Goal: Transaction & Acquisition: Subscribe to service/newsletter

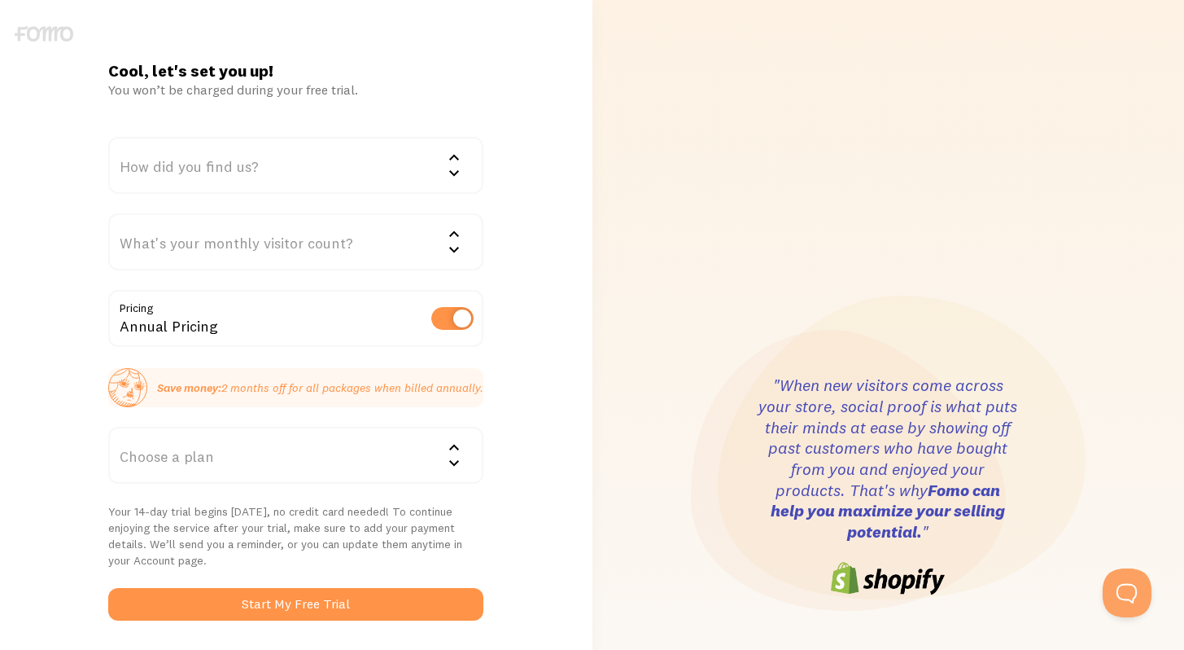
click at [264, 173] on div "How did you find us?" at bounding box center [295, 165] width 375 height 57
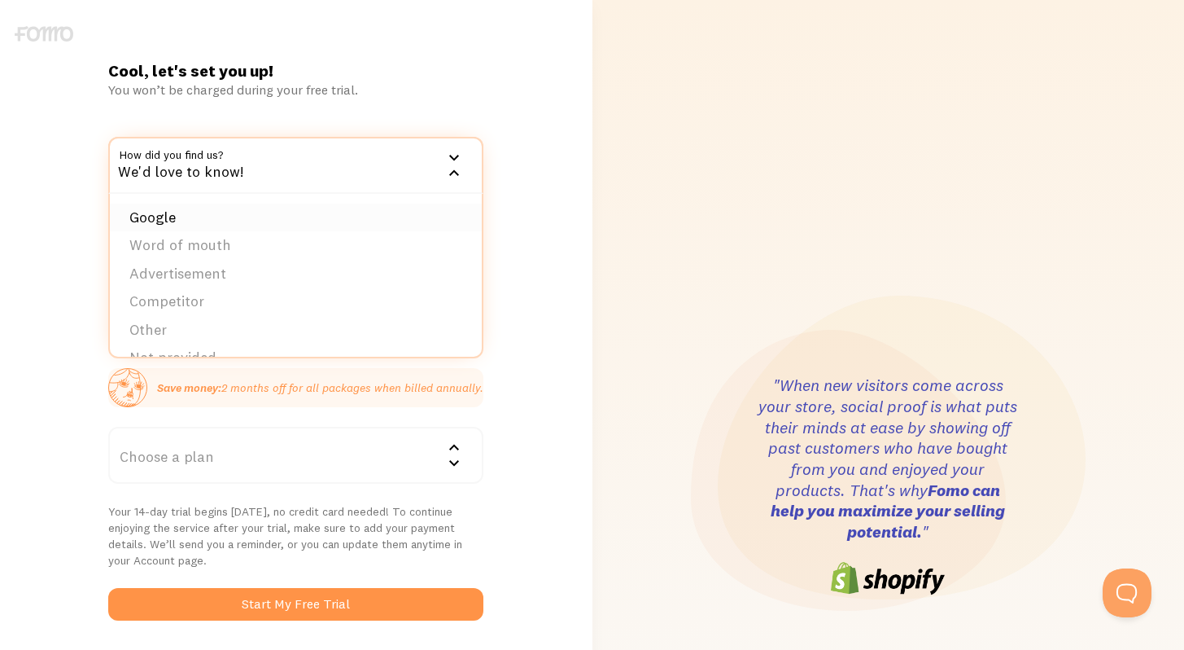
click at [217, 212] on li "Google" at bounding box center [296, 217] width 372 height 28
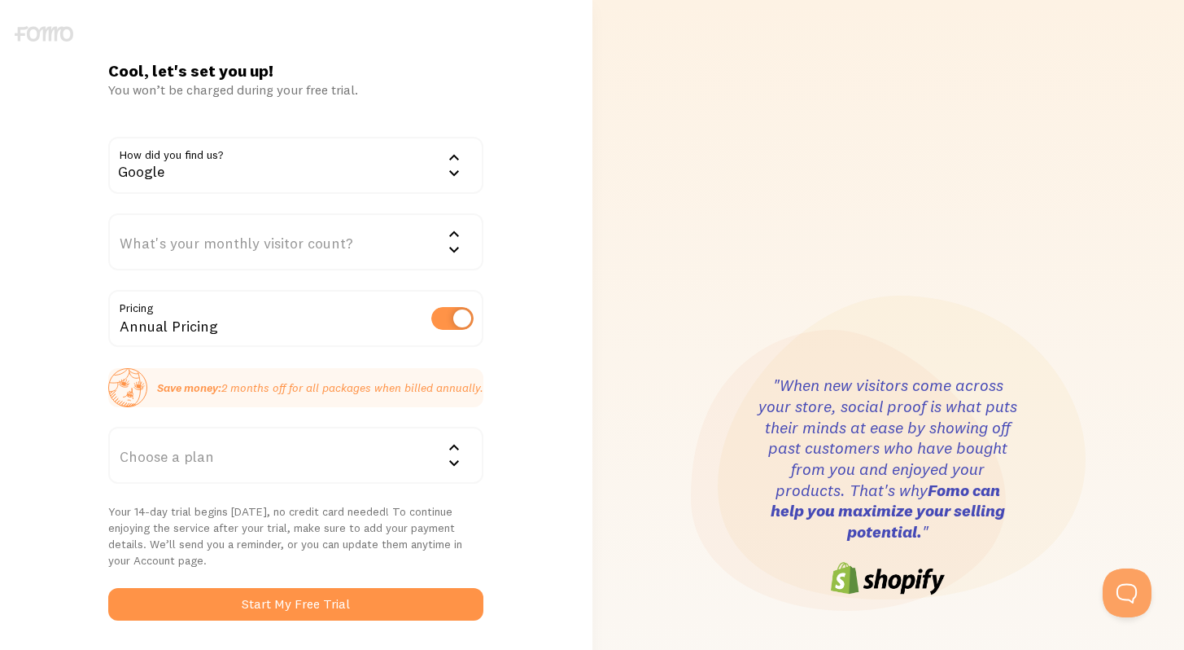
click at [208, 233] on div "What's your monthly visitor count?" at bounding box center [295, 241] width 375 height 57
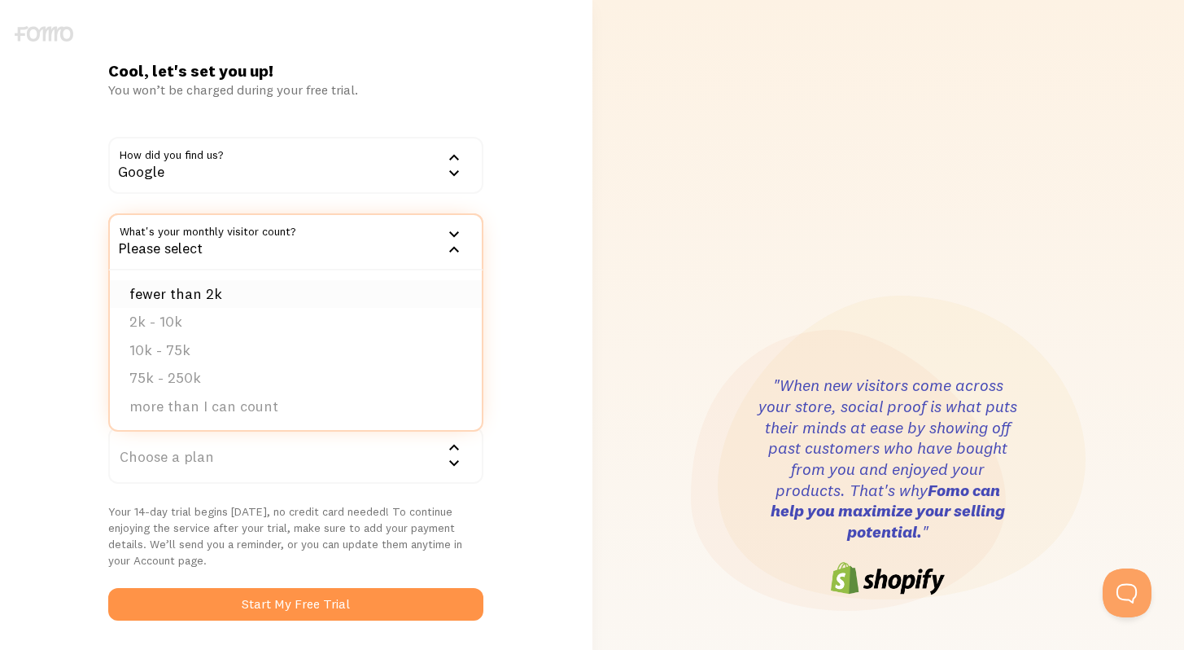
click at [189, 292] on li "fewer than 2k" at bounding box center [296, 294] width 372 height 28
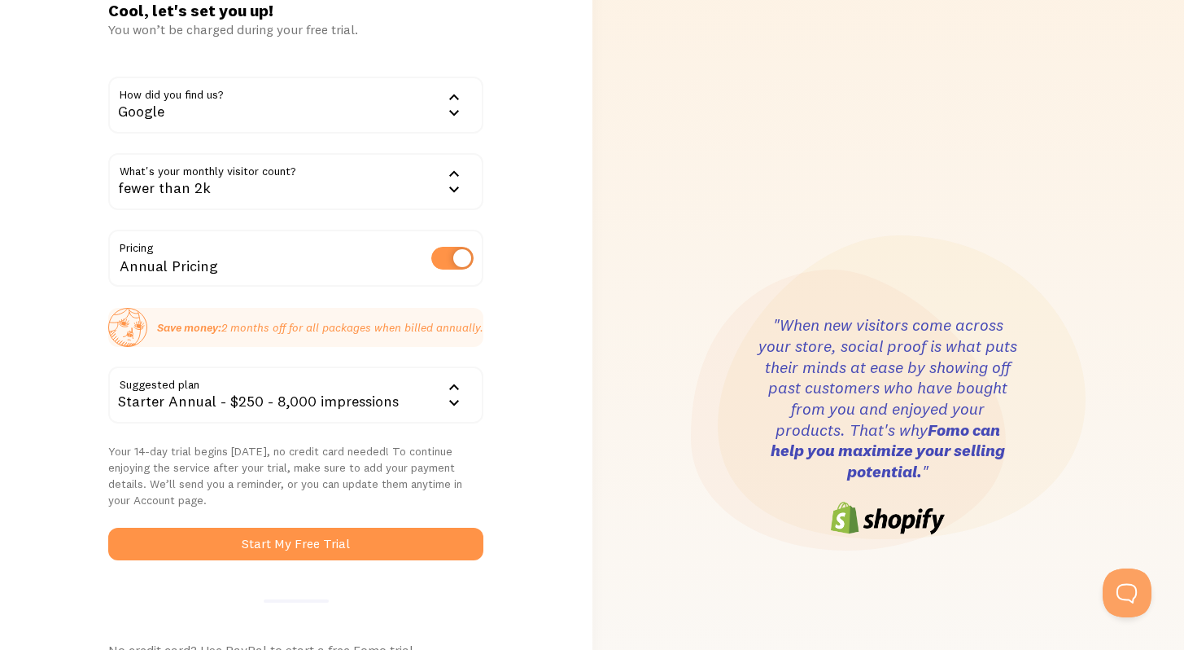
scroll to position [103, 0]
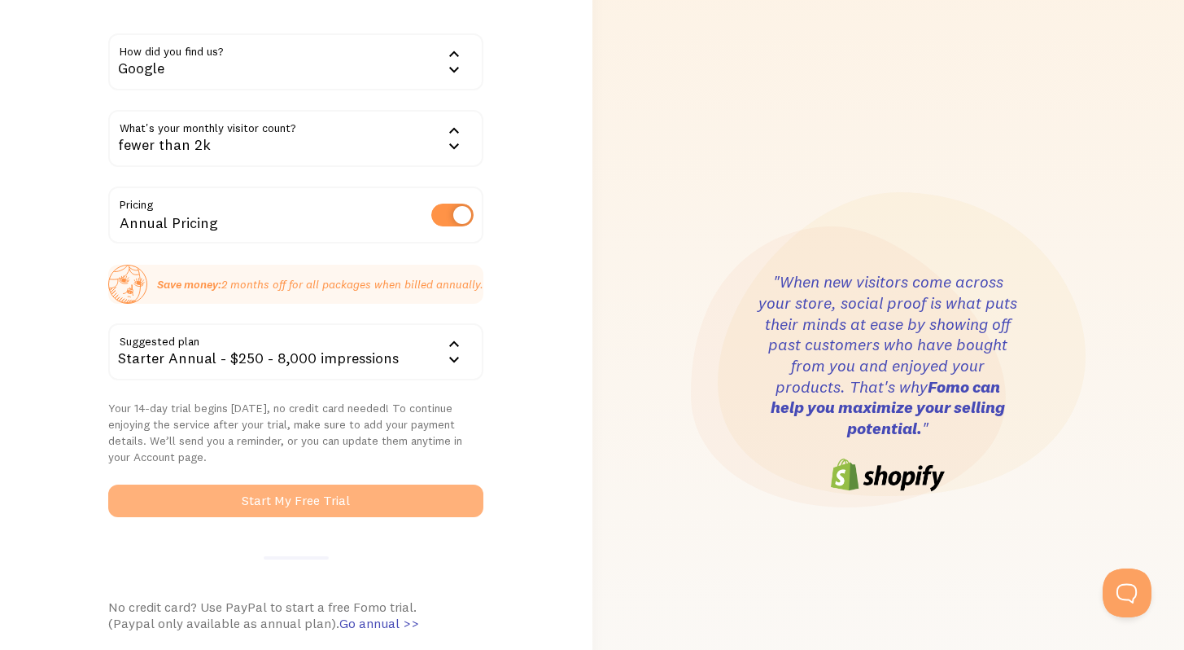
click at [262, 507] on button "Start My Free Trial" at bounding box center [295, 500] width 375 height 33
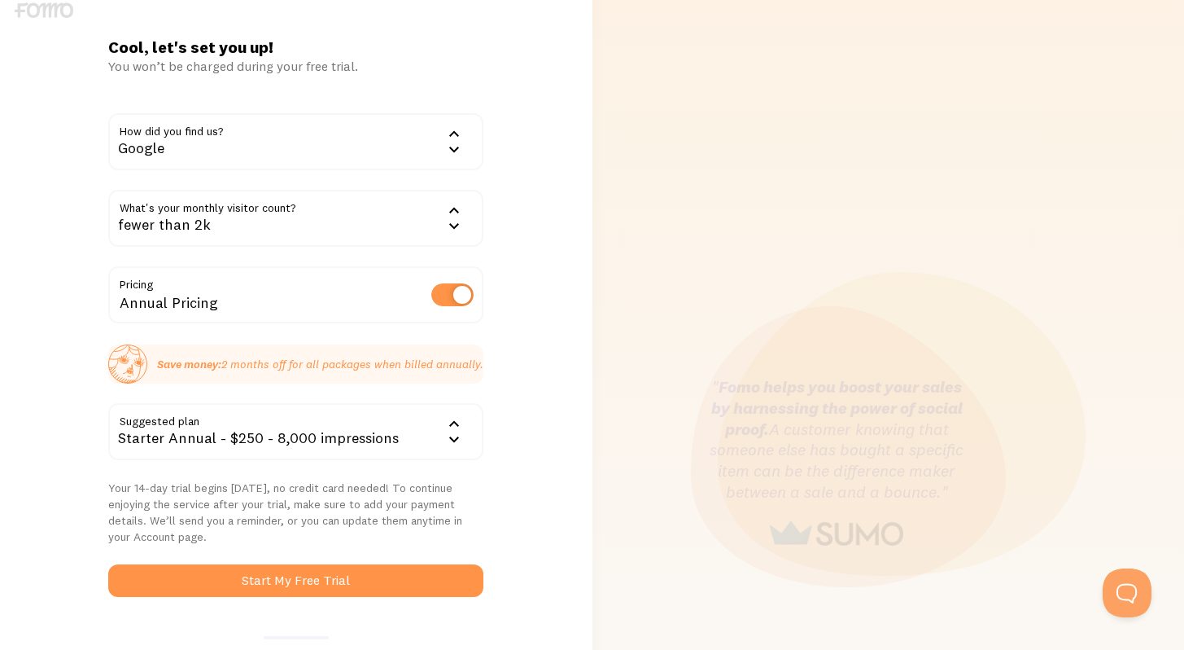
scroll to position [0, 0]
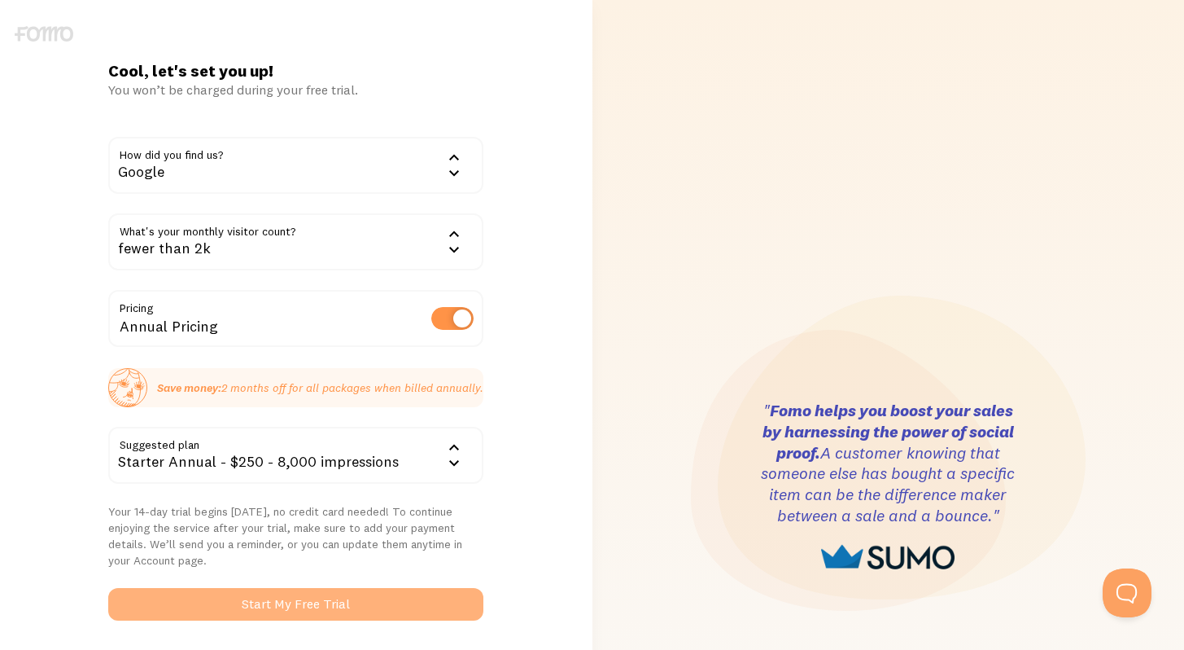
click at [332, 593] on button "Start My Free Trial" at bounding box center [295, 604] width 375 height 33
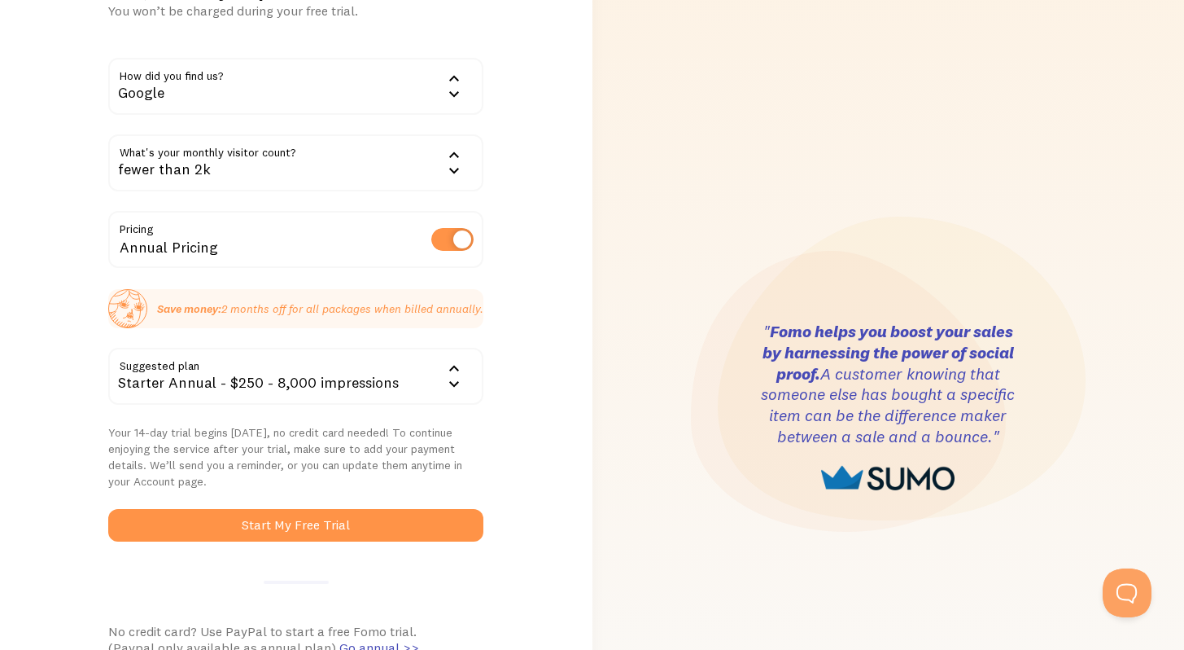
scroll to position [118, 0]
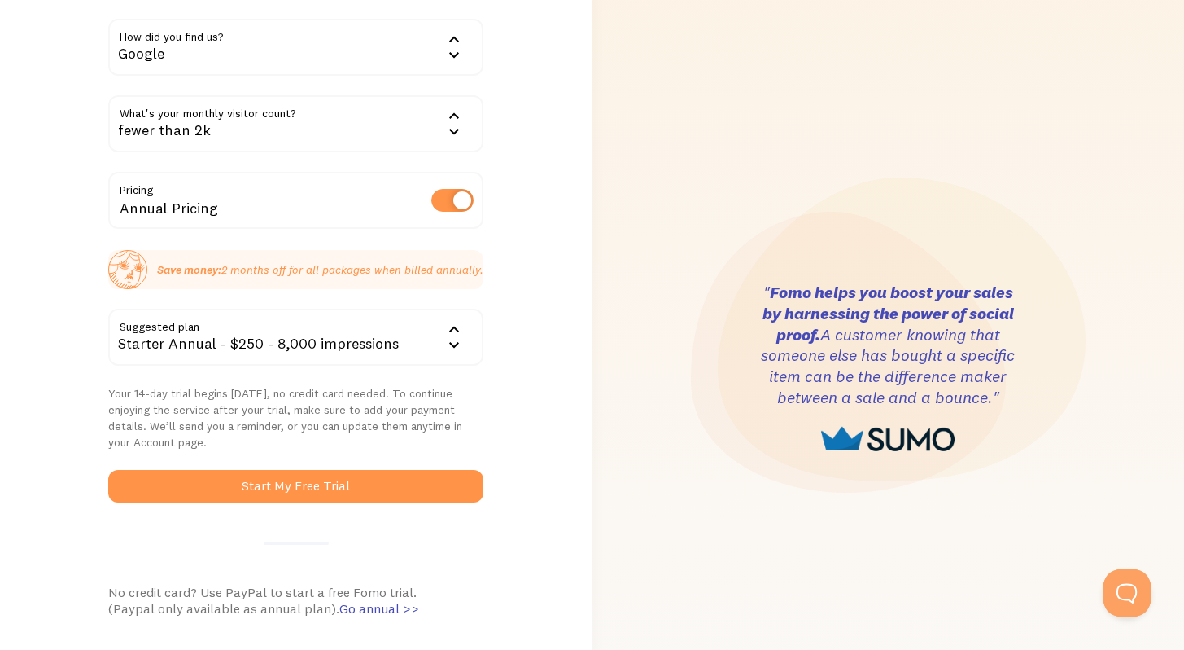
click at [322, 525] on div "Cool, let's set you up! You won’t be charged during your free trial. How did yo…" at bounding box center [295, 367] width 395 height 851
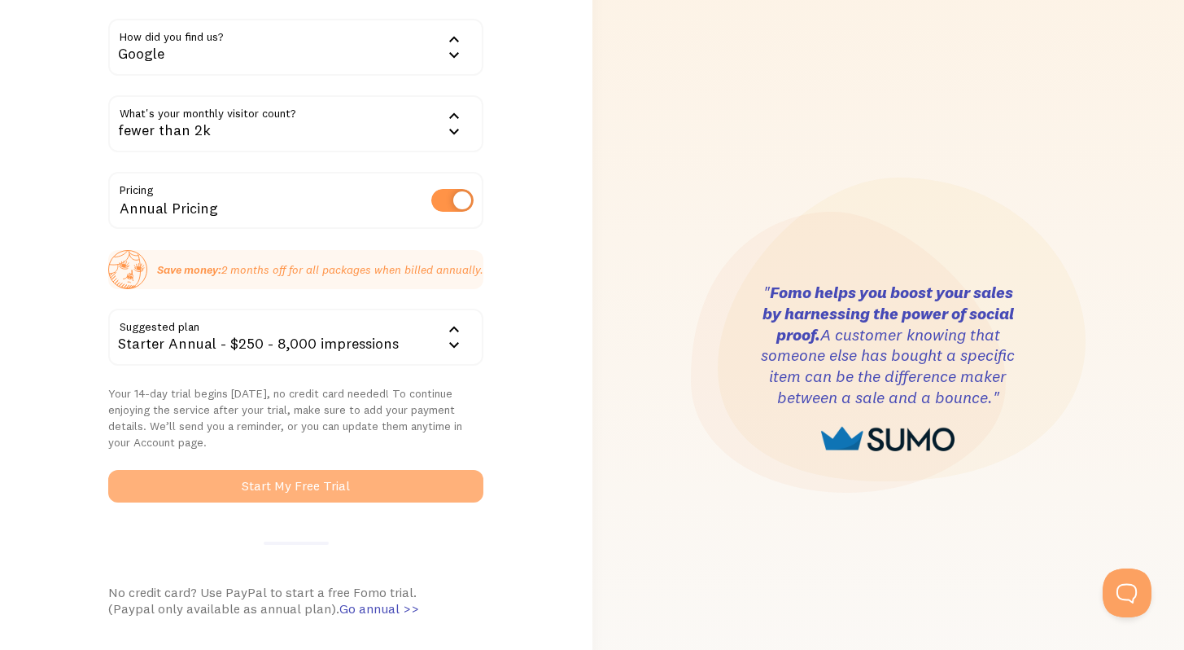
click at [322, 481] on button "Start My Free Trial" at bounding box center [295, 486] width 375 height 33
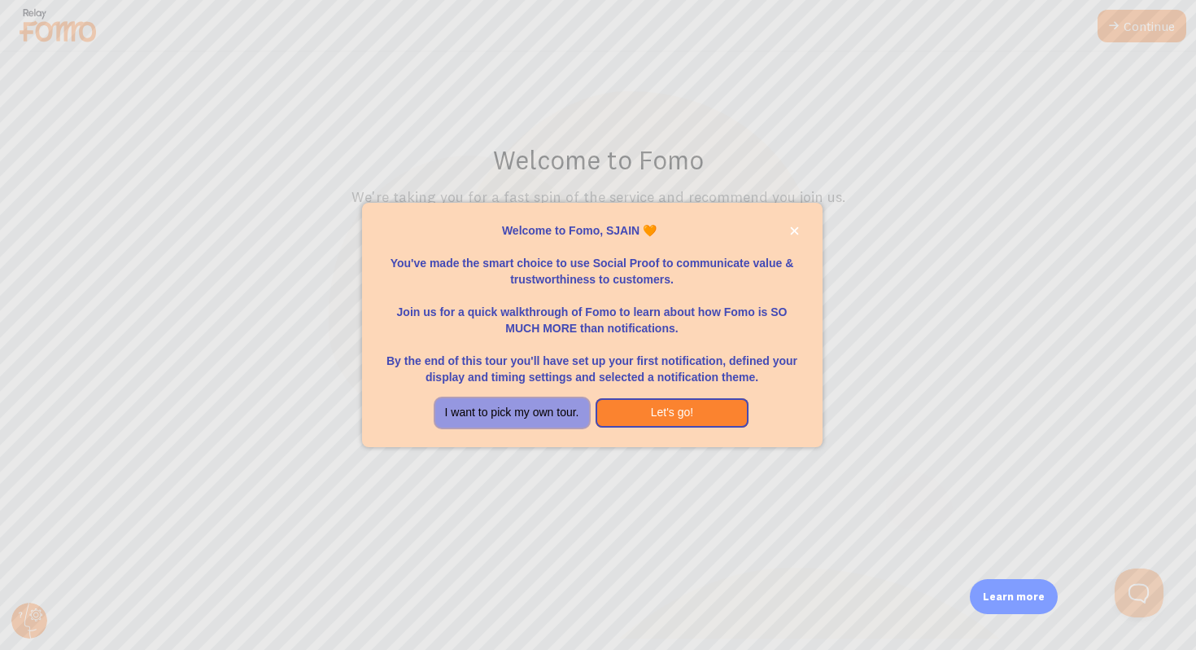
click at [549, 415] on button "I want to pick my own tour." at bounding box center [512, 412] width 154 height 29
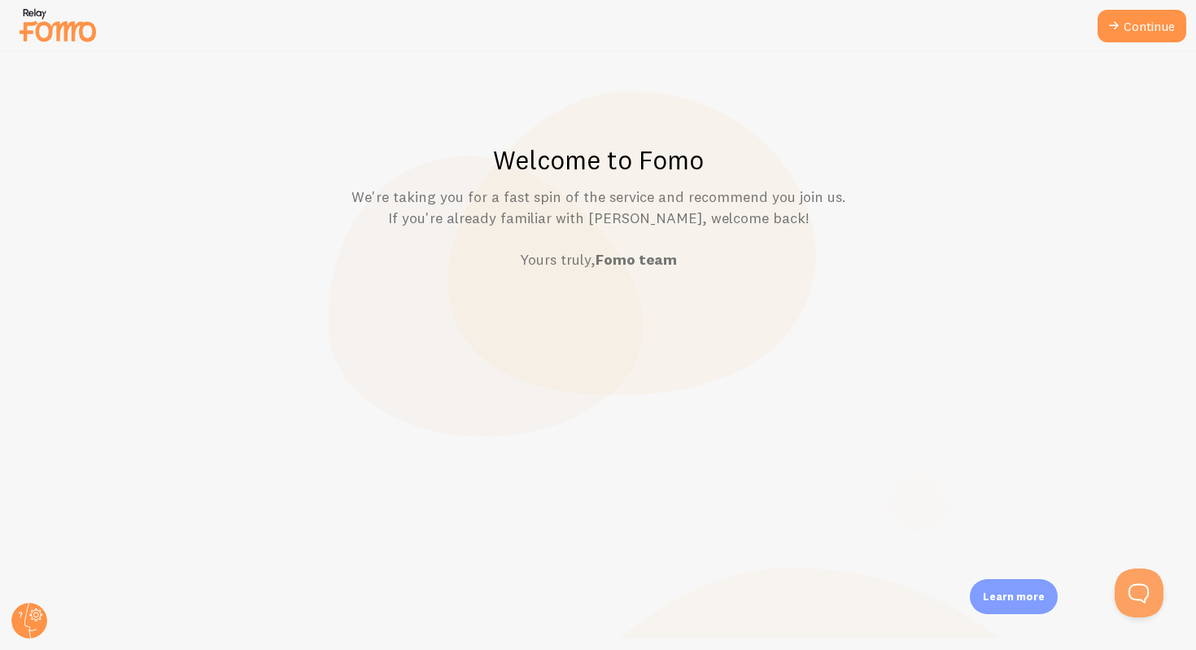
click at [683, 199] on p "We're taking you for a fast spin of the service and recommend you join us. If y…" at bounding box center [599, 228] width 1118 height 84
click at [1122, 25] on icon at bounding box center [1115, 26] width 20 height 20
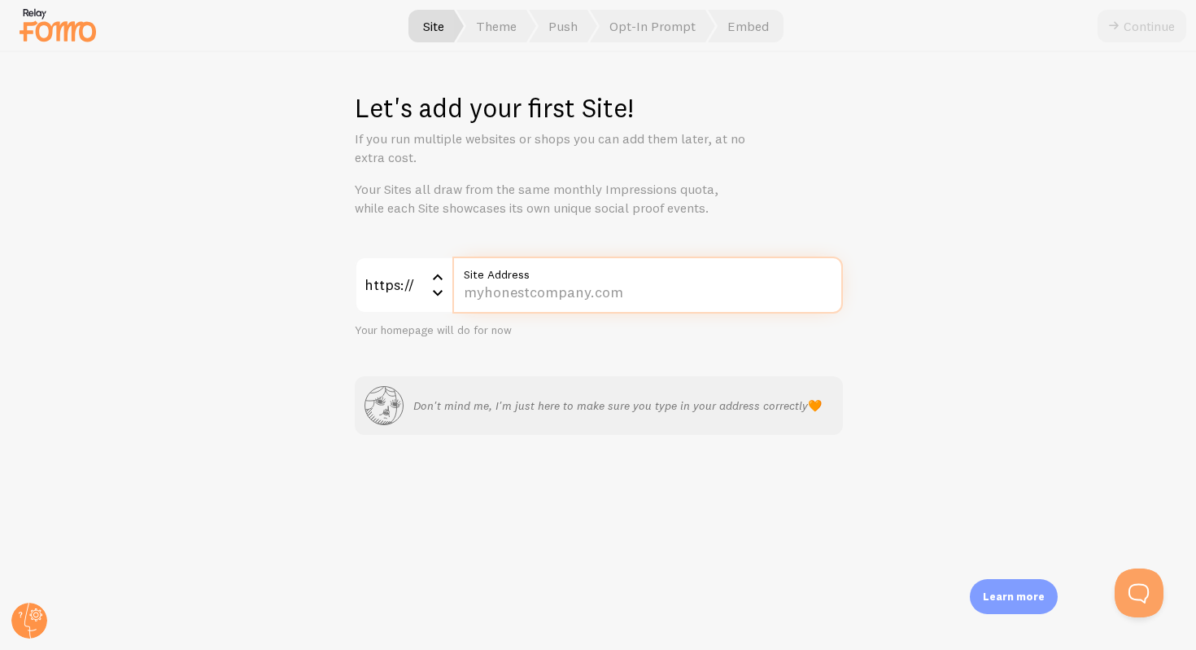
click at [571, 300] on input "Site Address" at bounding box center [648, 284] width 391 height 57
paste input "[DOMAIN_NAME][URL]"
type input "[DOMAIN_NAME][URL]"
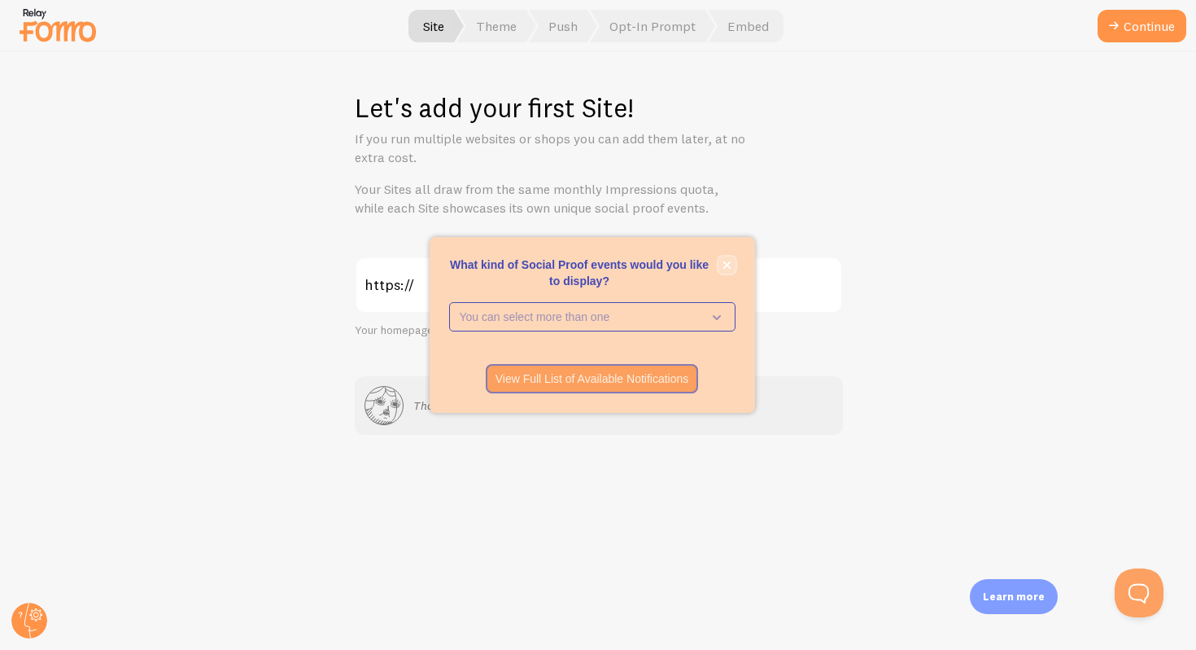
click at [720, 263] on button "close," at bounding box center [727, 264] width 17 height 17
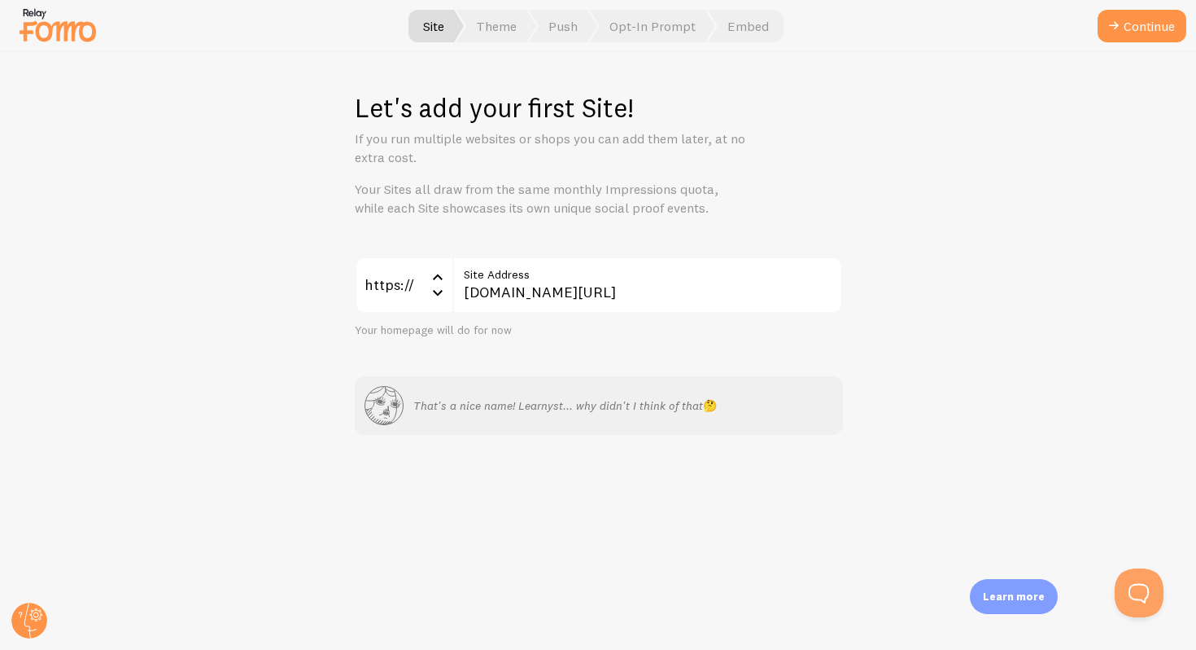
click at [621, 276] on label "Site Address" at bounding box center [648, 270] width 391 height 28
click at [621, 276] on input "[DOMAIN_NAME][URL]" at bounding box center [648, 284] width 391 height 57
click at [1108, 37] on button "Continue" at bounding box center [1142, 26] width 89 height 33
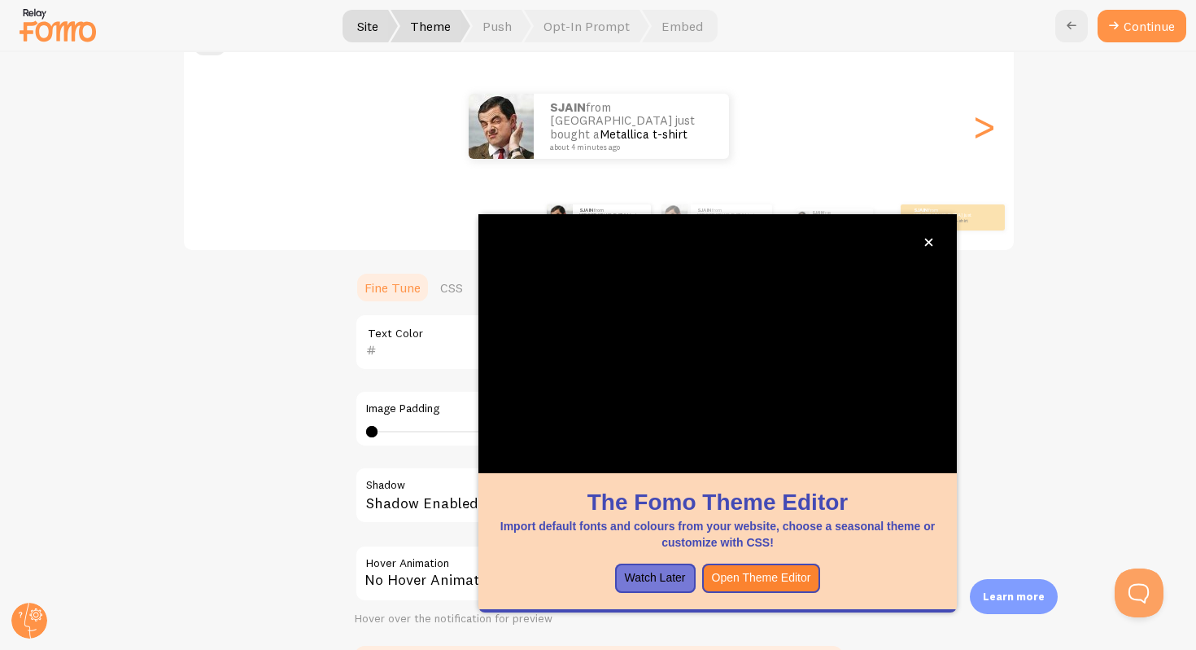
scroll to position [181, 0]
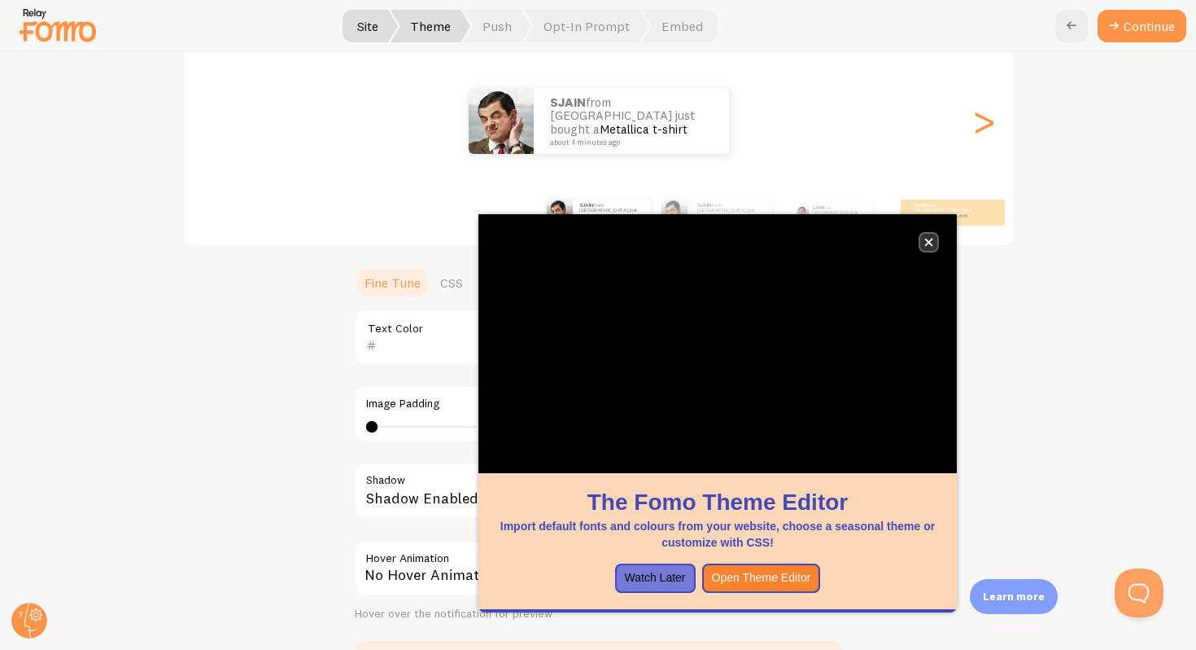
click at [930, 241] on icon "close," at bounding box center [929, 242] width 8 height 8
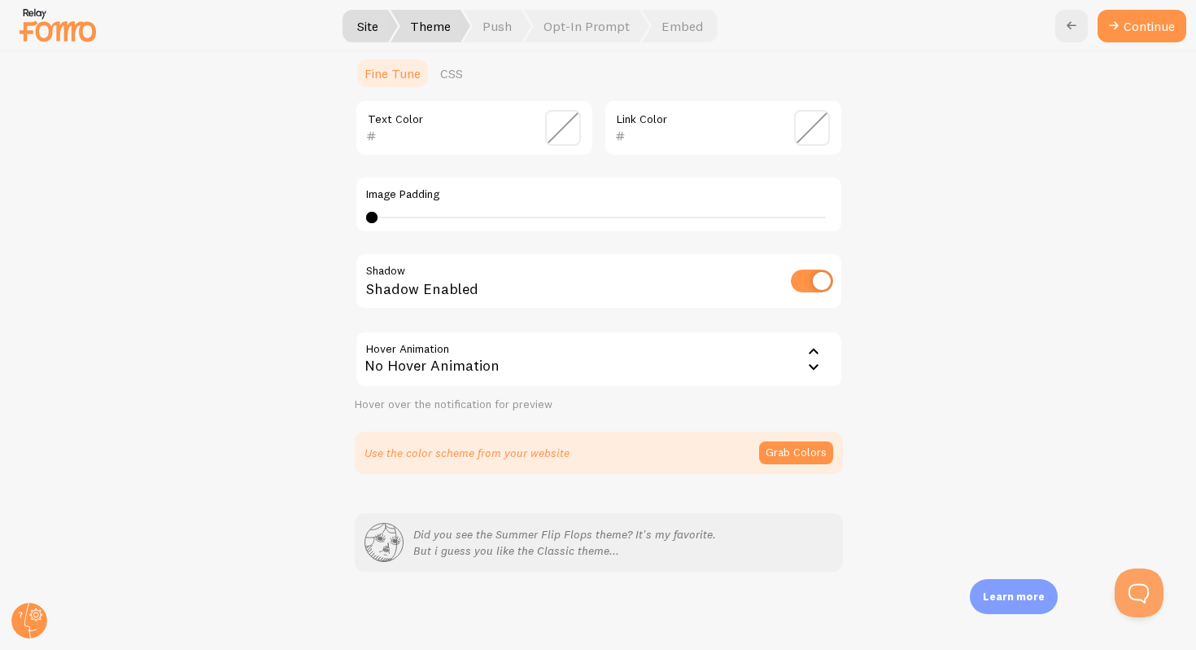
scroll to position [0, 0]
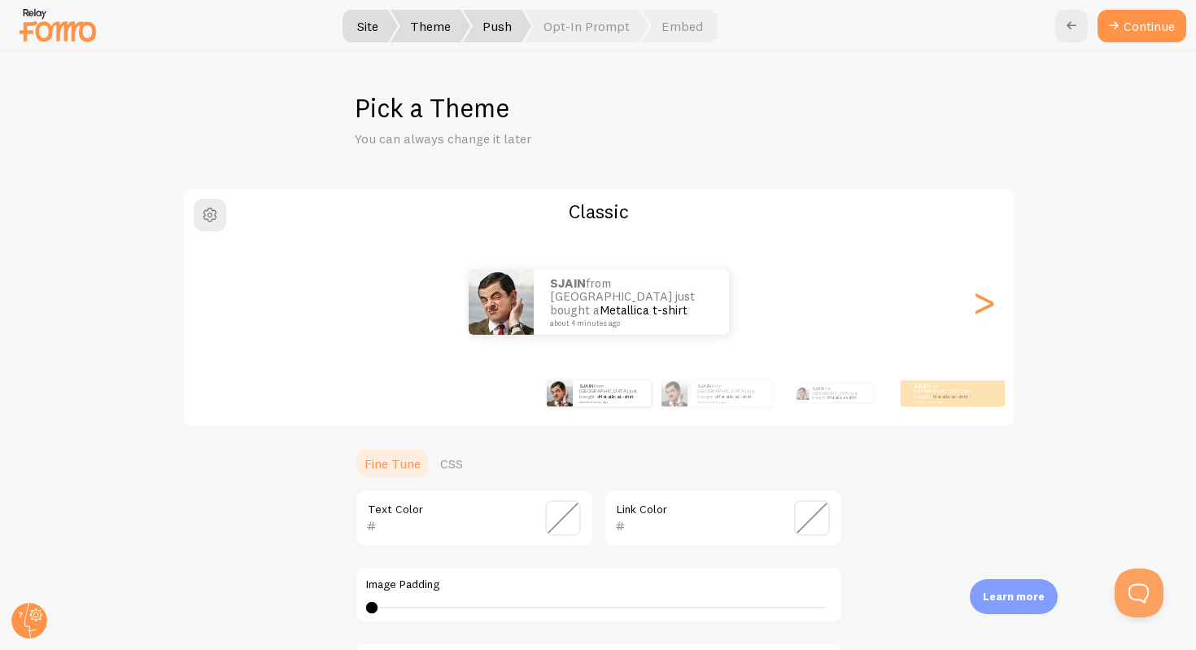
click at [506, 29] on span "Push" at bounding box center [497, 26] width 68 height 33
click at [1148, 44] on div at bounding box center [598, 26] width 1196 height 52
click at [1148, 32] on button "Continue" at bounding box center [1142, 26] width 89 height 33
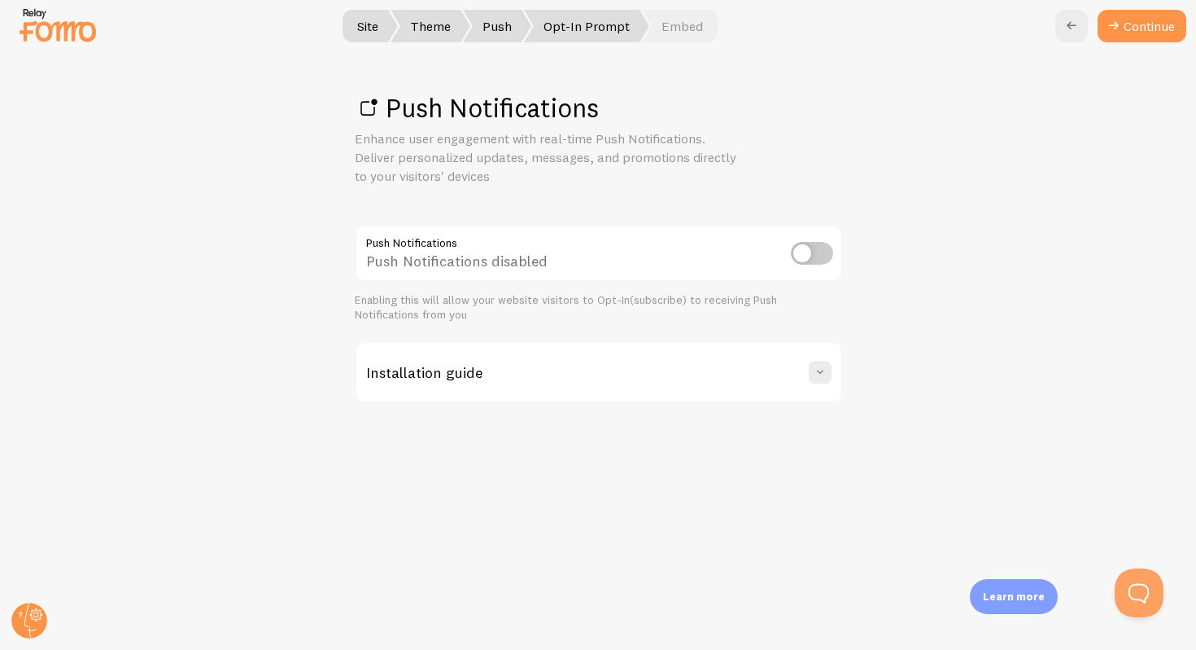
click at [560, 21] on span "Opt-In Prompt" at bounding box center [586, 26] width 125 height 33
click at [1145, 19] on link "Continue" at bounding box center [1142, 26] width 89 height 33
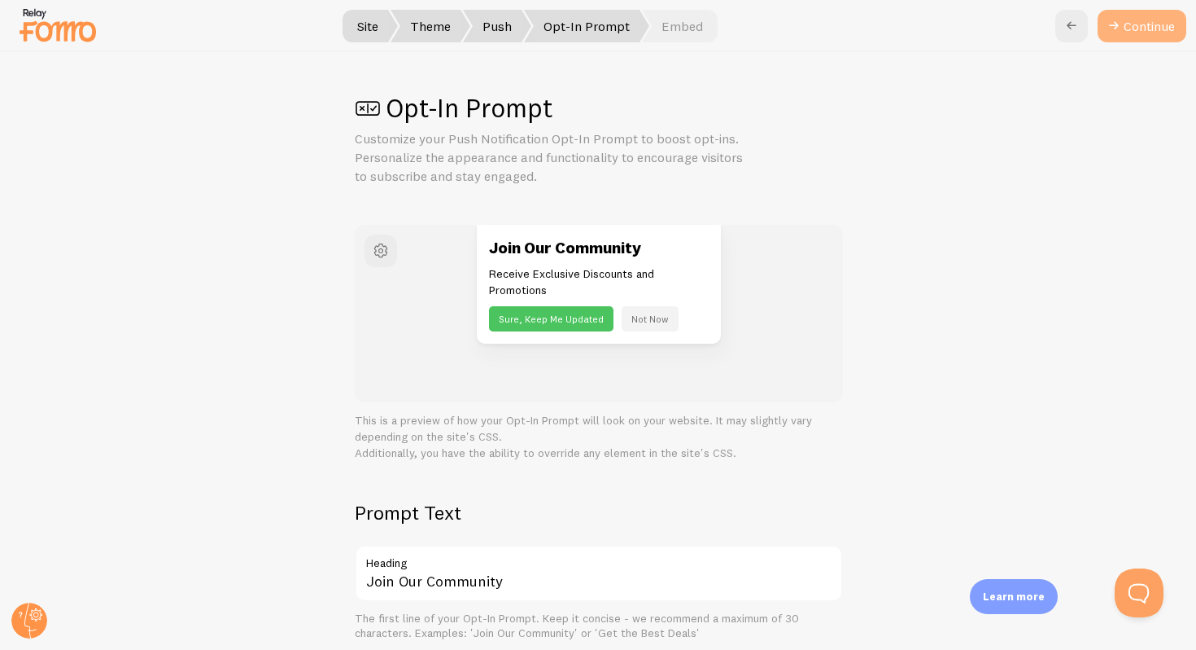
click at [1114, 28] on icon at bounding box center [1115, 26] width 20 height 20
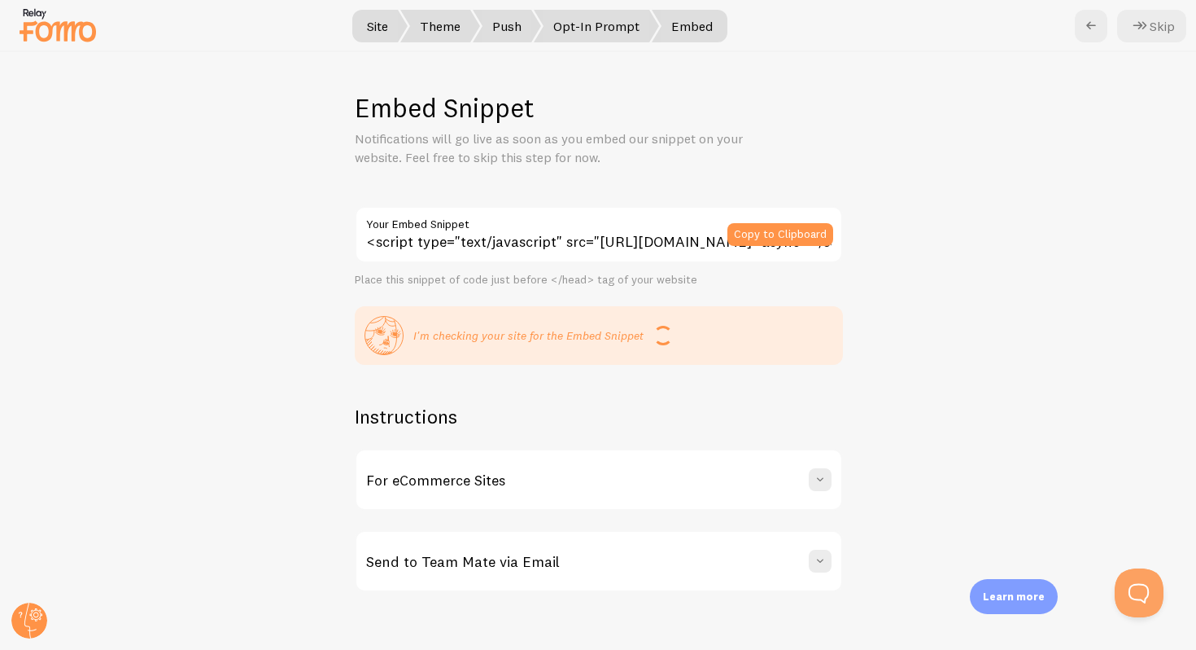
click at [1131, 28] on icon at bounding box center [1141, 26] width 20 height 20
click at [1131, 28] on div "Skip" at bounding box center [1131, 26] width 112 height 33
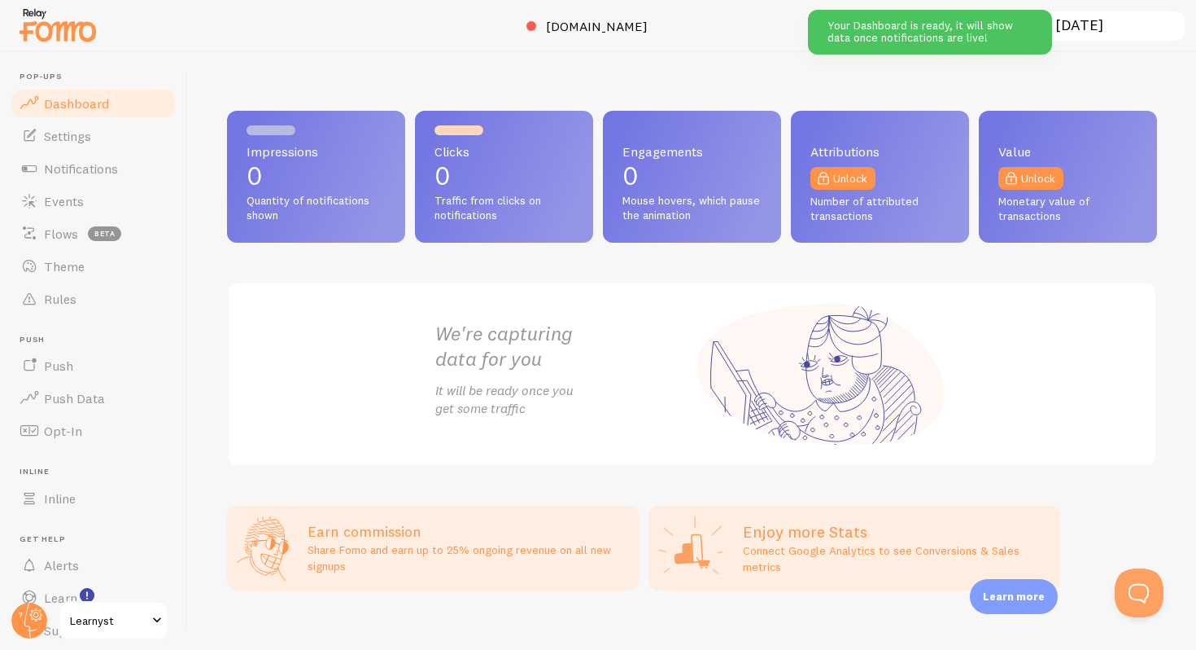
scroll to position [19, 0]
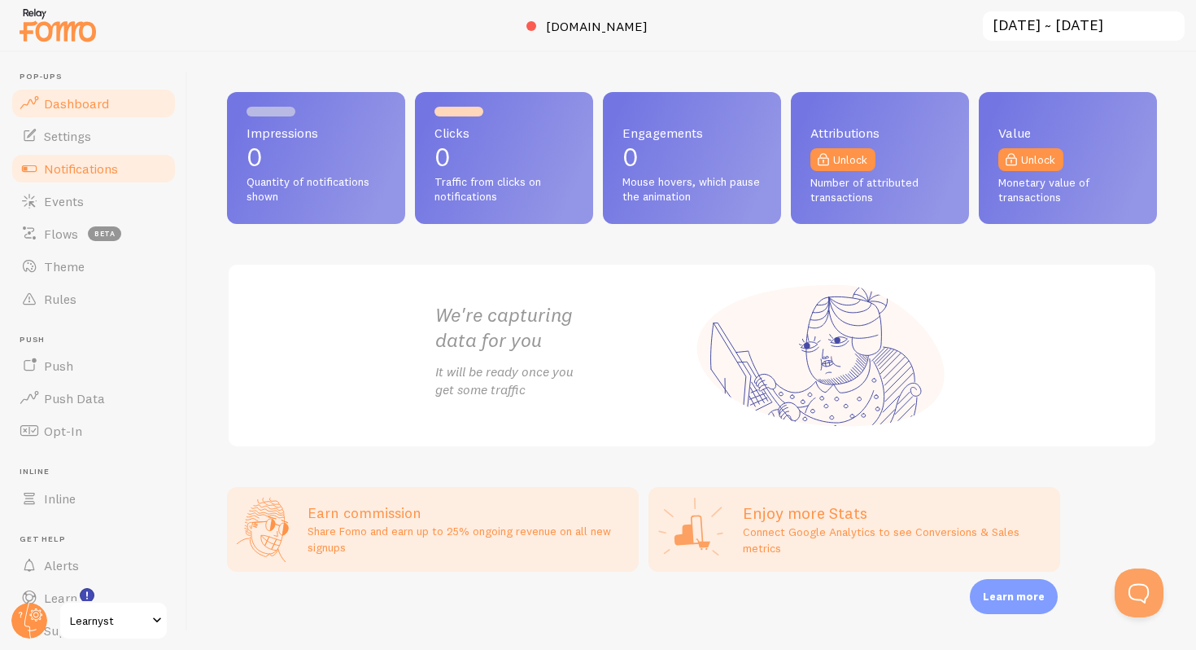
click at [99, 152] on link "Notifications" at bounding box center [94, 168] width 168 height 33
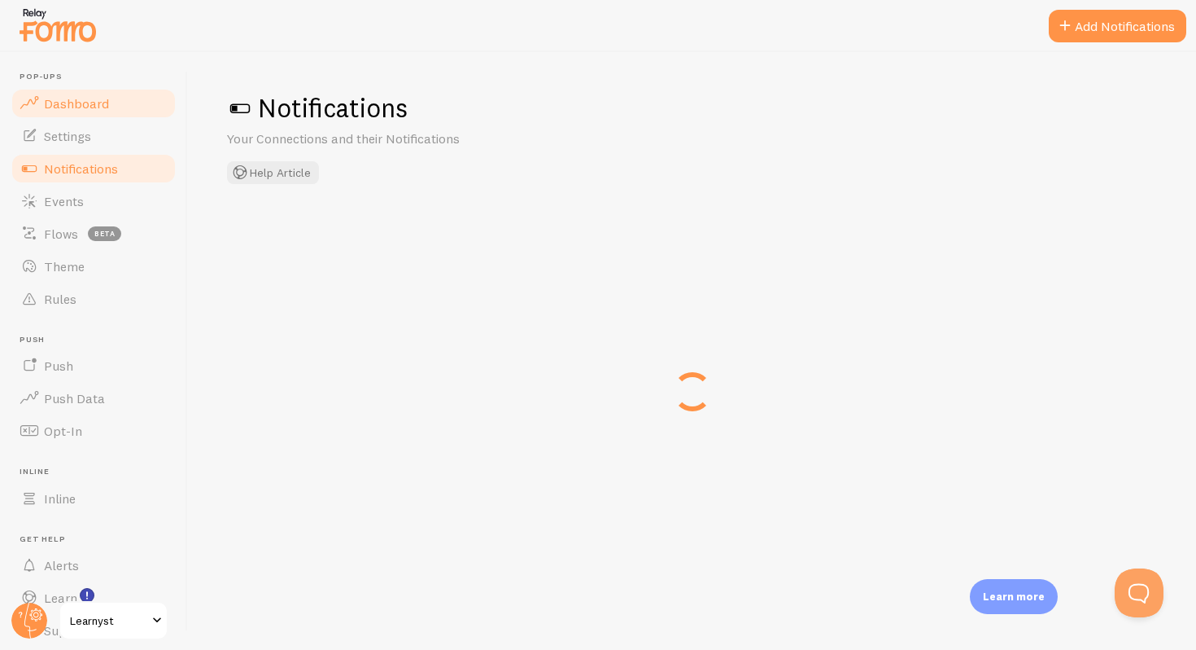
click at [101, 99] on span "Dashboard" at bounding box center [76, 103] width 65 height 16
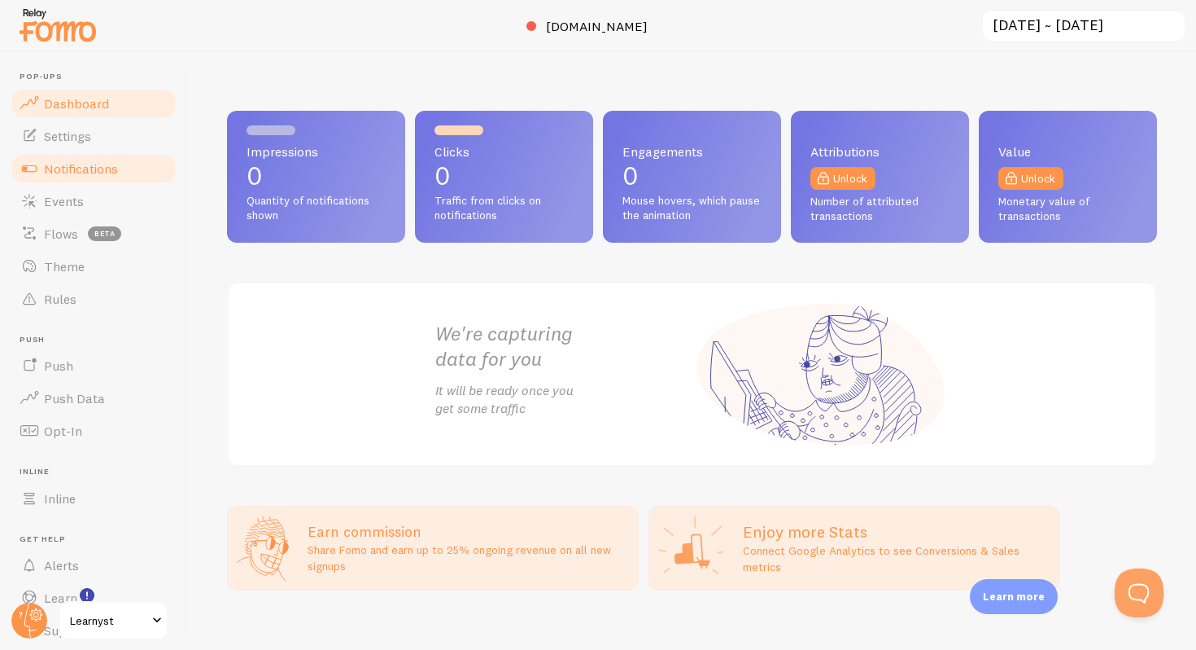
click at [128, 168] on link "Notifications" at bounding box center [94, 168] width 168 height 33
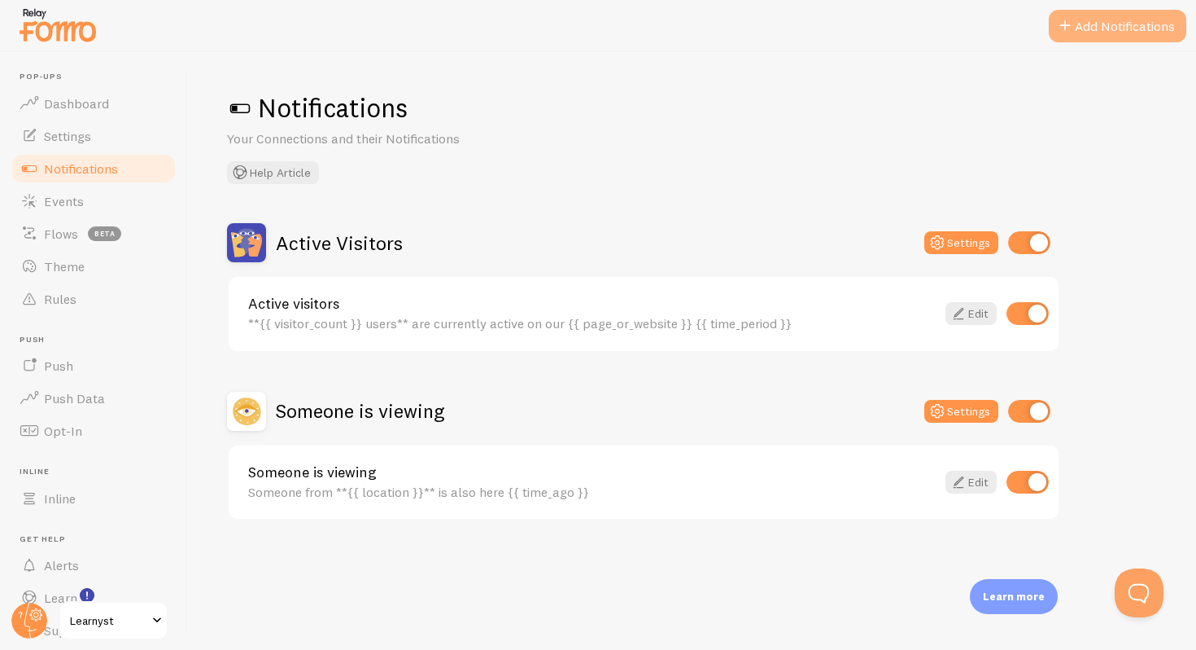
click at [1094, 23] on button "Add Notifications" at bounding box center [1118, 26] width 138 height 33
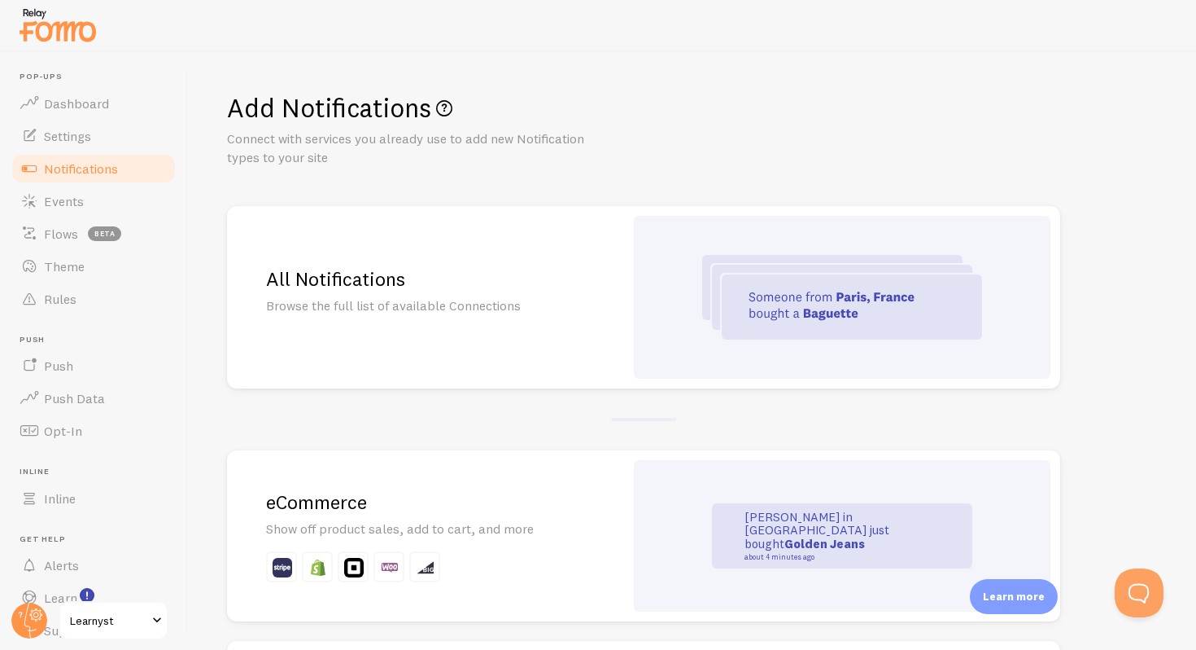
click at [791, 287] on img at bounding box center [842, 297] width 280 height 85
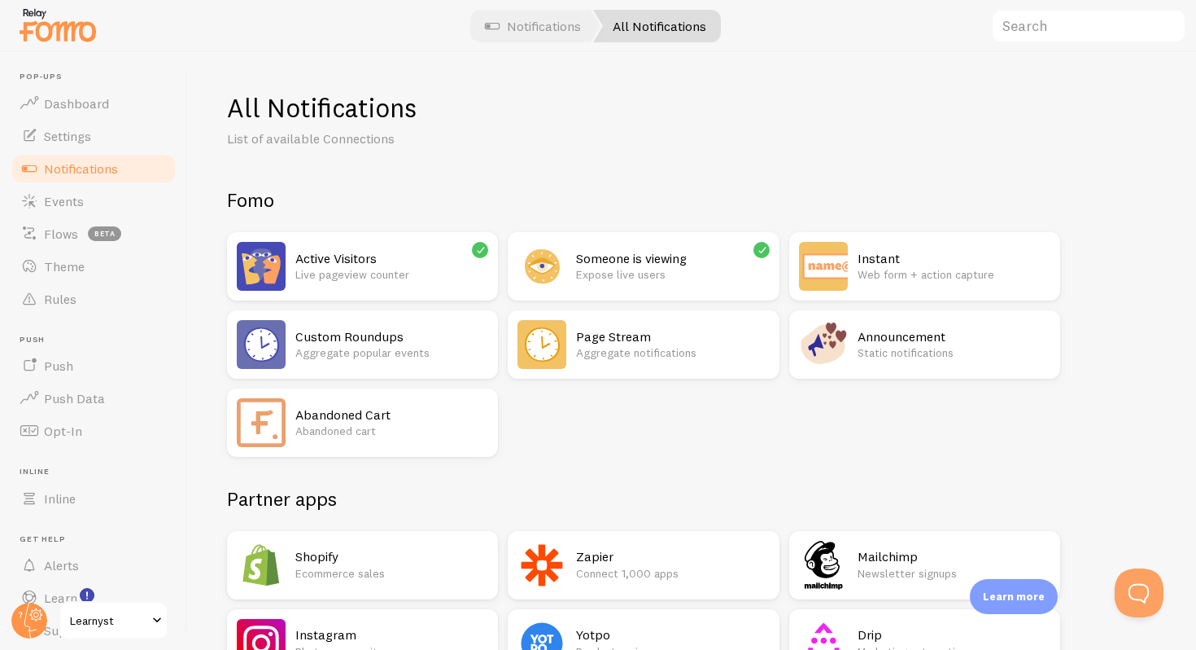
click at [105, 174] on span "Notifications" at bounding box center [81, 168] width 74 height 16
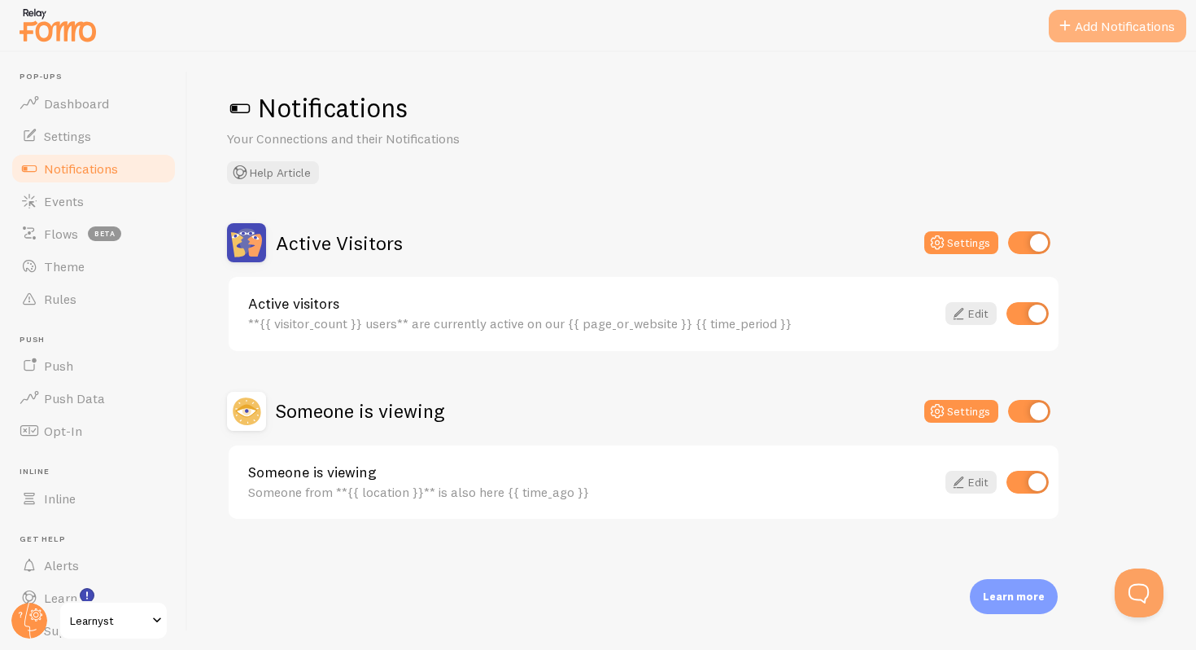
click at [1128, 34] on button "Add Notifications" at bounding box center [1118, 26] width 138 height 33
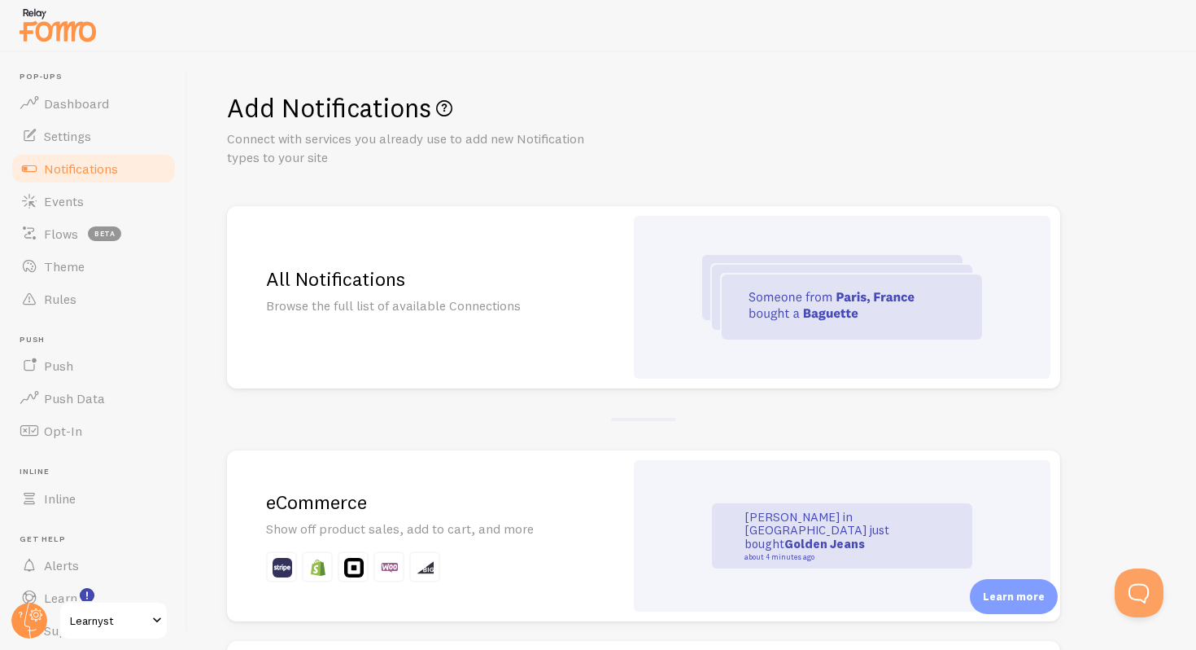
click at [849, 299] on img at bounding box center [842, 297] width 280 height 85
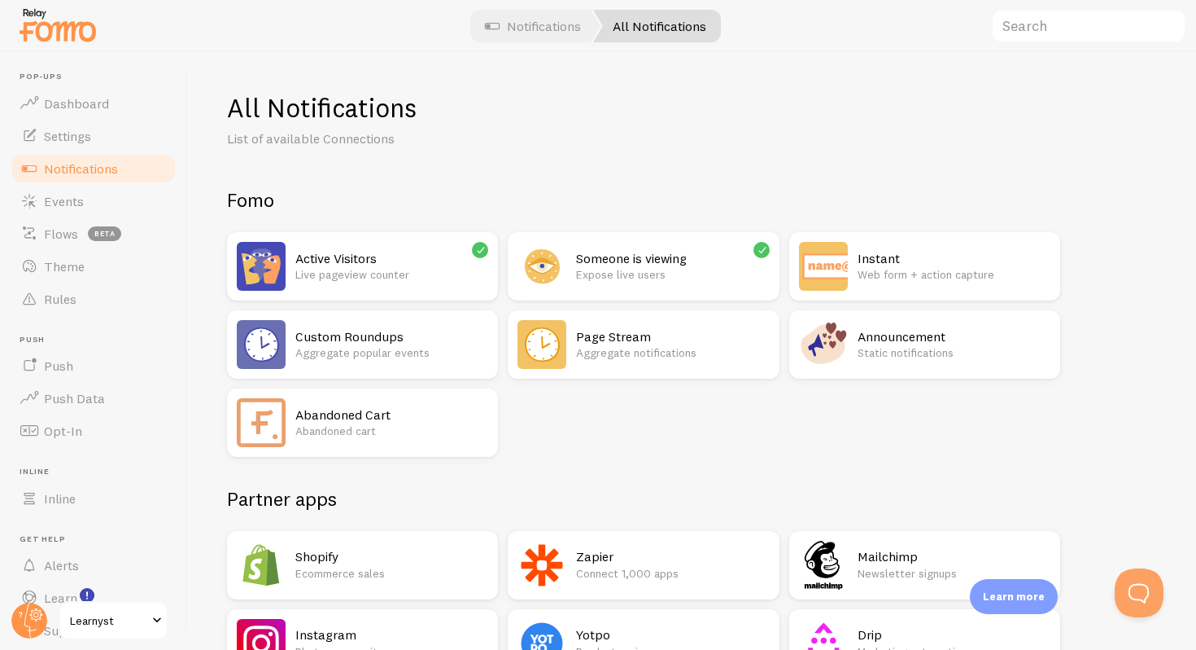
click at [580, 291] on div "Someone is viewing Expose live users" at bounding box center [643, 266] width 271 height 68
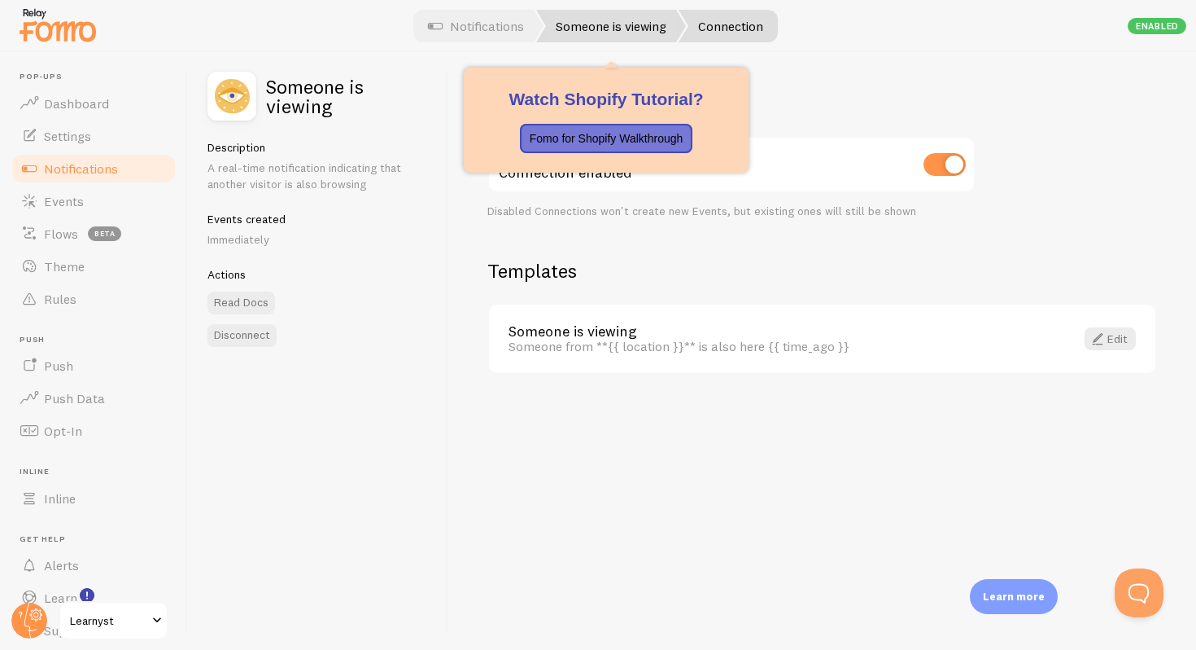
click at [581, 28] on link "Someone is viewing" at bounding box center [611, 26] width 150 height 33
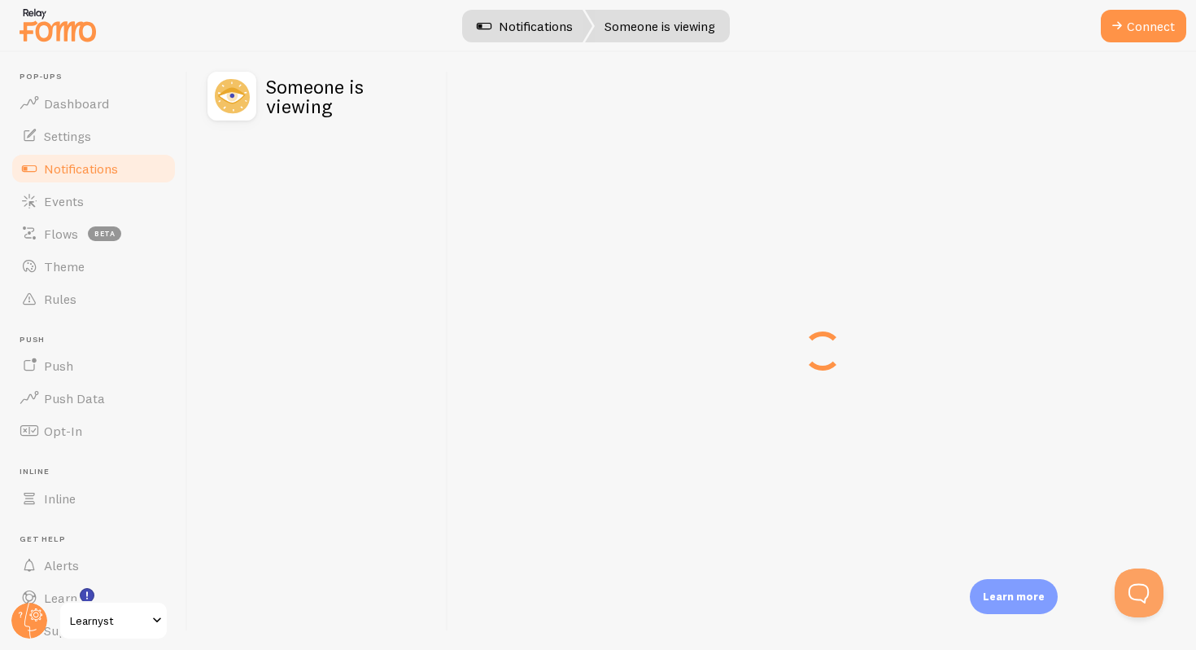
click at [475, 25] on span at bounding box center [485, 26] width 20 height 20
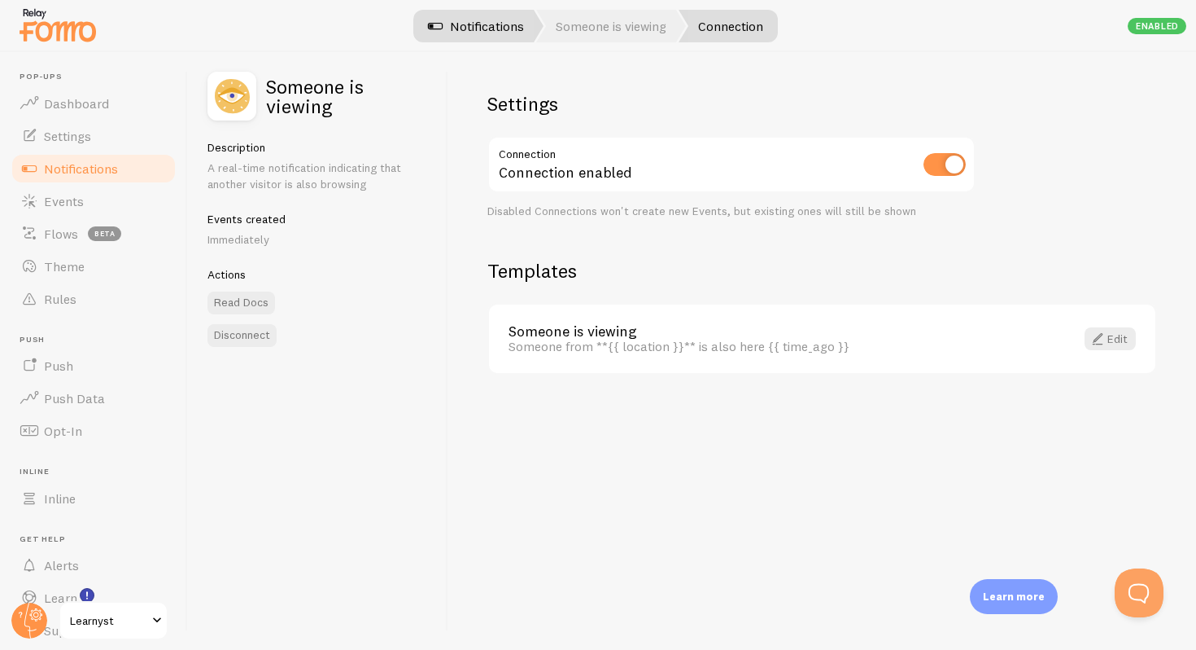
click at [457, 24] on link "Notifications" at bounding box center [476, 26] width 135 height 33
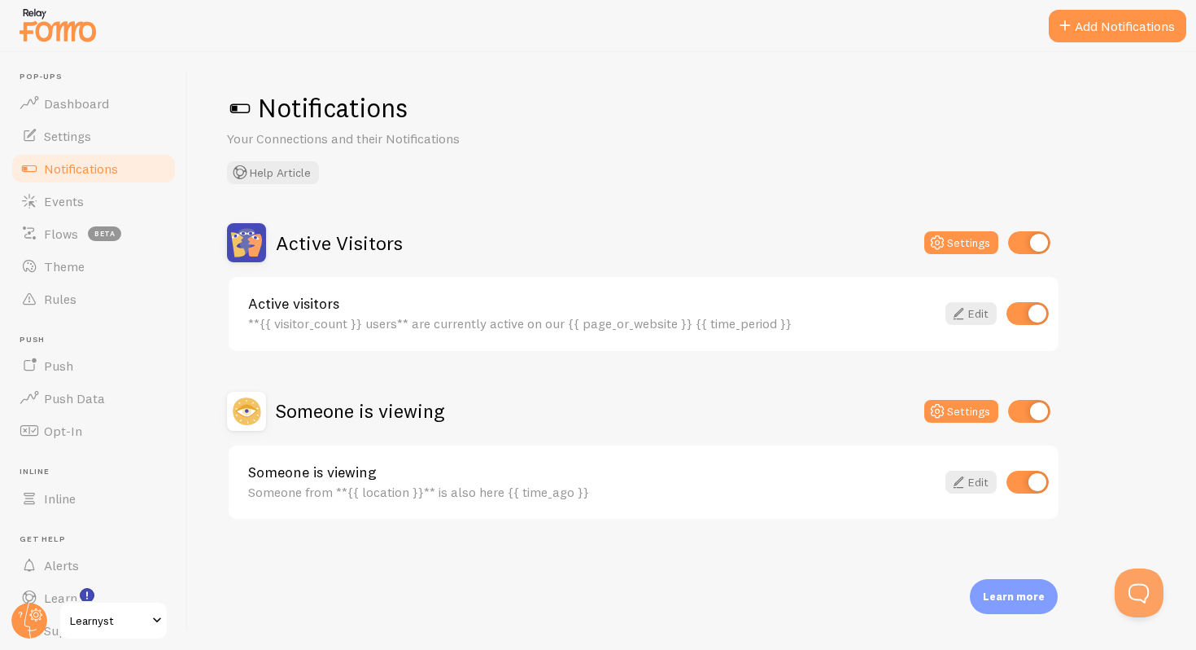
click at [78, 157] on link "Notifications" at bounding box center [94, 168] width 168 height 33
click at [103, 209] on link "Events" at bounding box center [94, 201] width 168 height 33
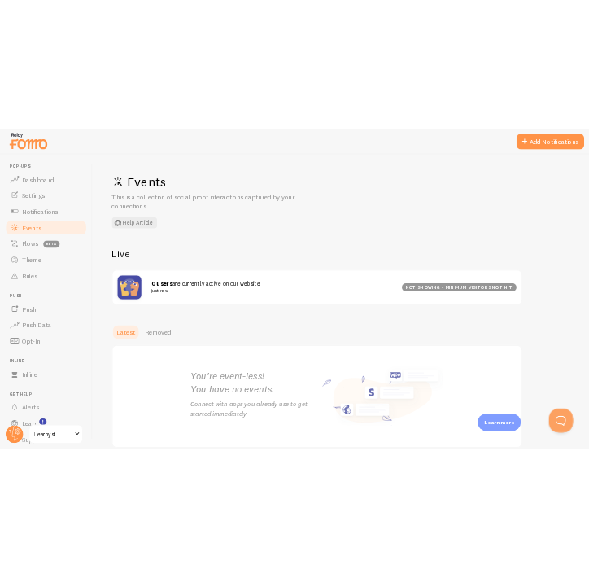
scroll to position [76, 0]
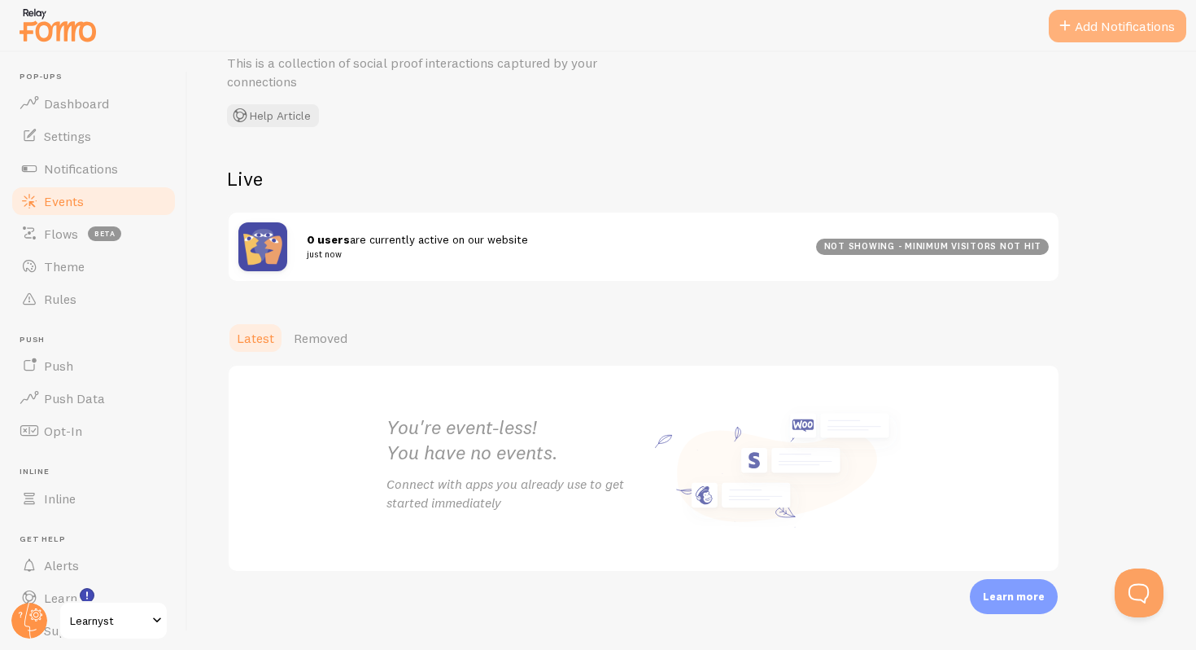
click at [1061, 29] on span at bounding box center [1066, 26] width 20 height 20
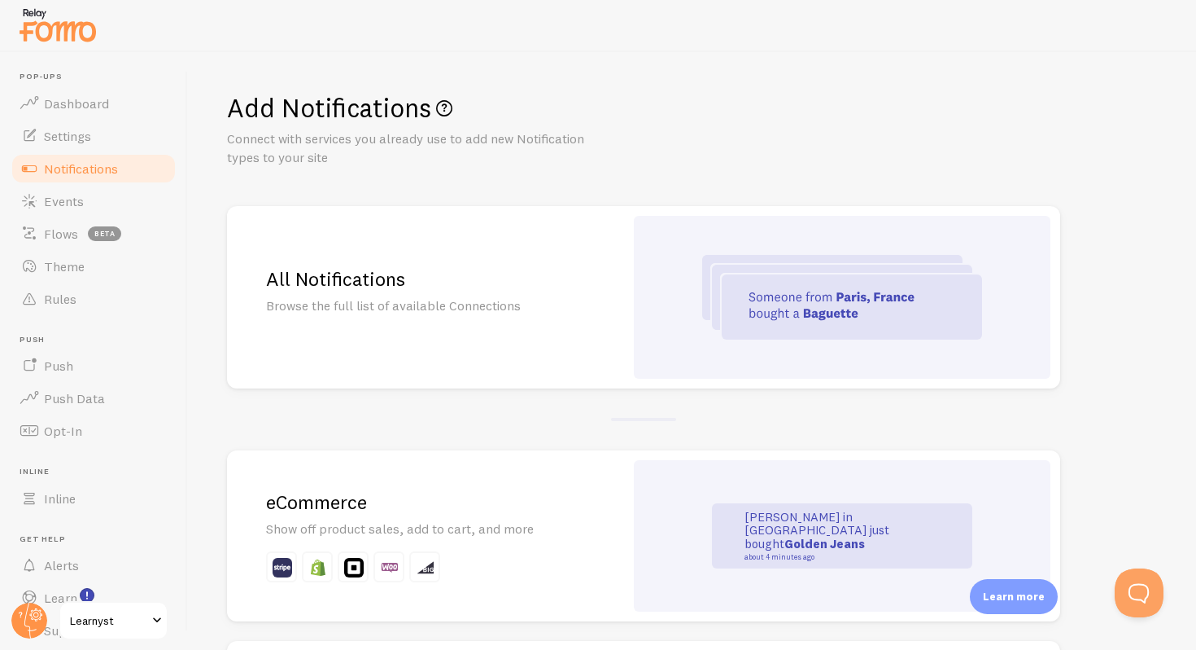
click at [388, 249] on div "All Notifications Browse the full list of available Connections" at bounding box center [425, 297] width 397 height 182
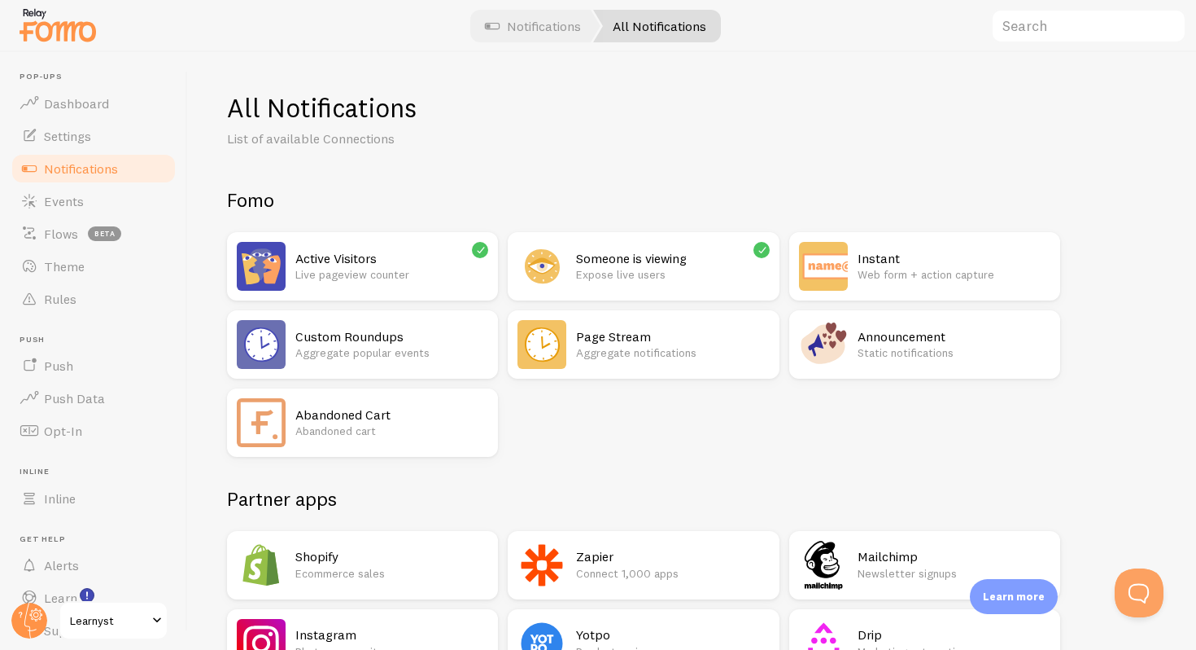
click at [908, 285] on div "Instant Web form + action capture" at bounding box center [954, 266] width 193 height 49
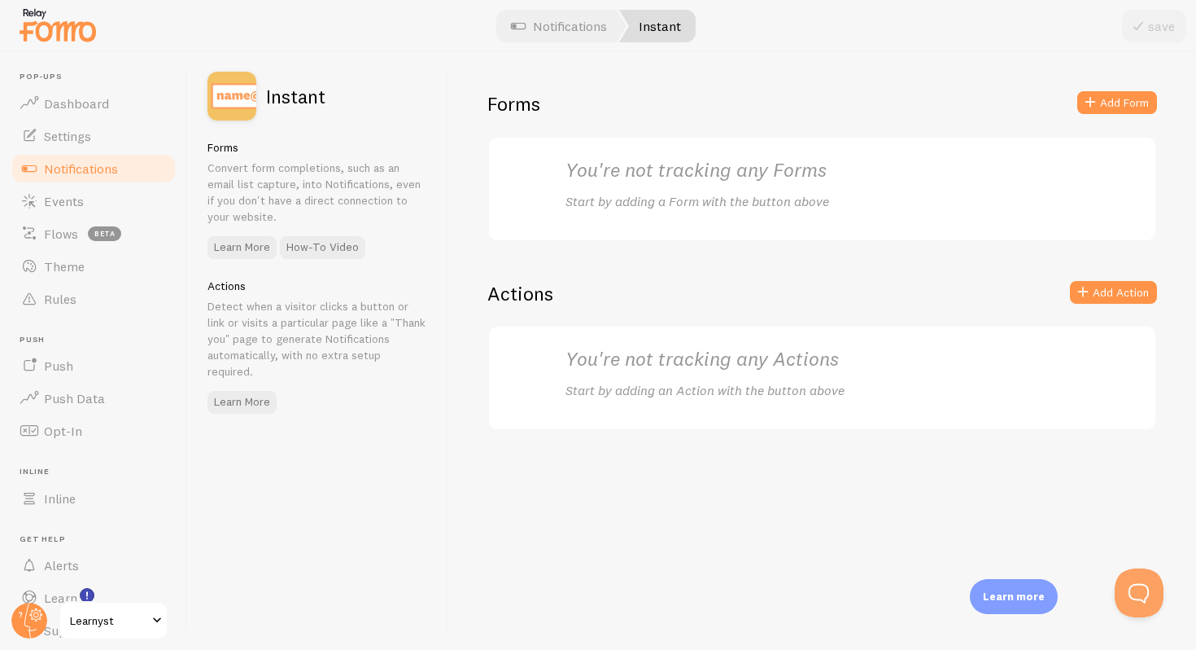
drag, startPoint x: 1118, startPoint y: 304, endPoint x: 748, endPoint y: 203, distance: 384.1
click at [768, 212] on div "Forms Add Form You're not tracking any Forms Start by adding a Form with the bu…" at bounding box center [822, 350] width 748 height 597
click at [533, 10] on link "Notifications" at bounding box center [559, 26] width 135 height 33
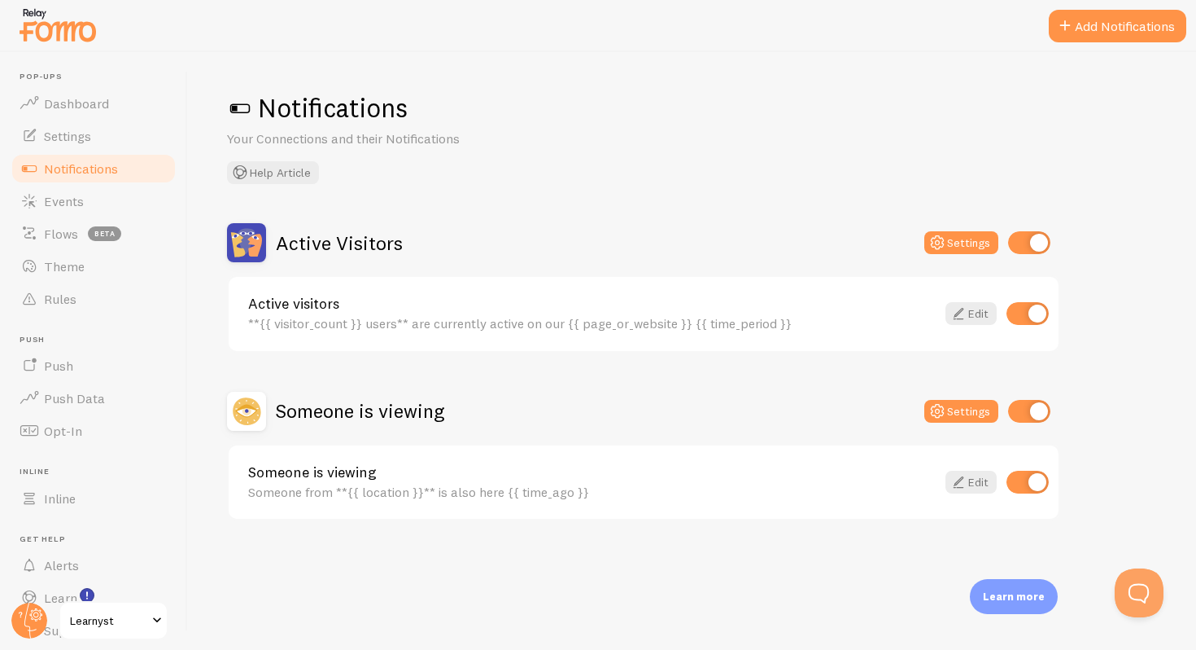
click at [654, 195] on div "Notifications Your Connections and their Notifications Help Article Active Visi…" at bounding box center [692, 350] width 1008 height 597
